Goal: Navigation & Orientation: Find specific page/section

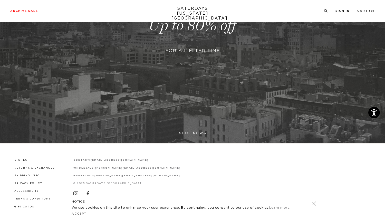
scroll to position [121, 0]
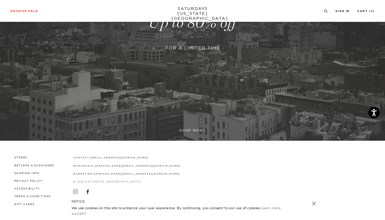
click at [314, 204] on link at bounding box center [314, 203] width 7 height 7
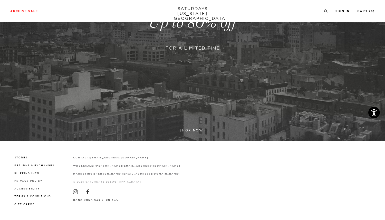
scroll to position [122, 0]
click at [190, 130] on link at bounding box center [192, 23] width 385 height 236
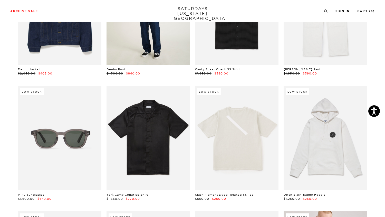
scroll to position [796, 0]
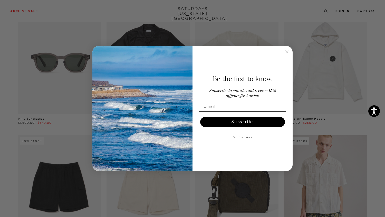
click at [289, 50] on circle "Close dialog" at bounding box center [287, 52] width 6 height 6
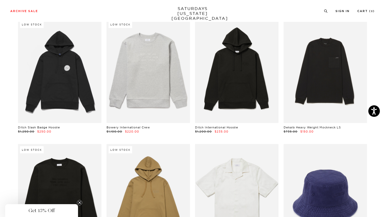
scroll to position [2355, 1]
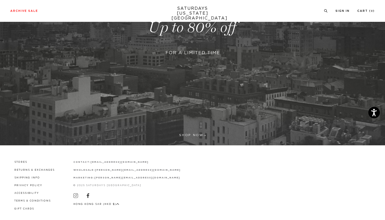
scroll to position [115, 0]
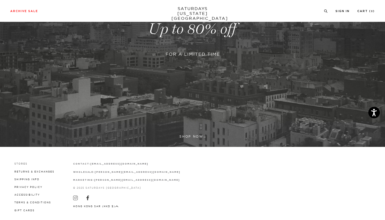
click at [23, 164] on link "Stores" at bounding box center [20, 163] width 13 height 3
